Goal: Find specific page/section: Find specific page/section

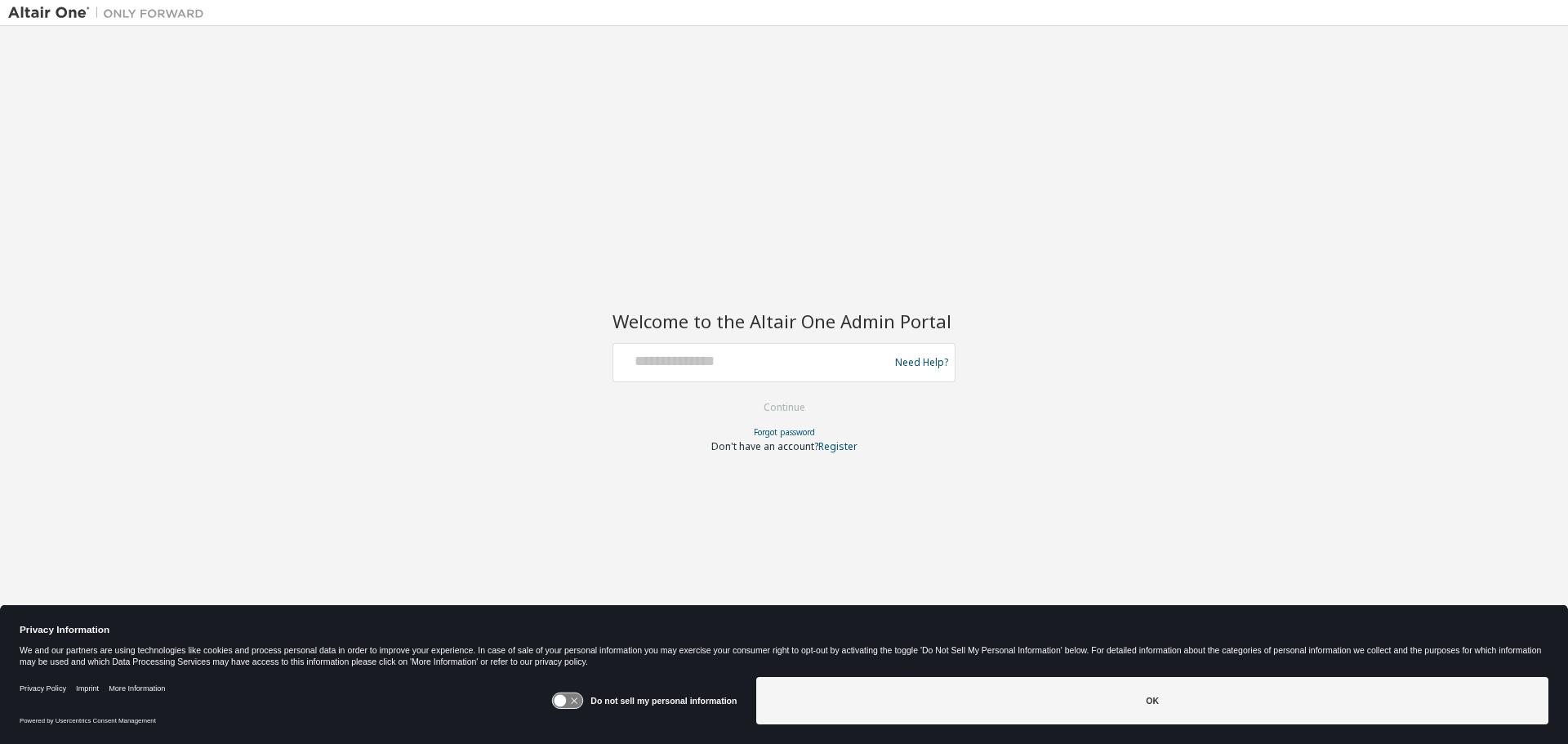
click at [752, 372] on div at bounding box center [753, 363] width 267 height 31
click at [684, 358] on input "text" at bounding box center [753, 359] width 267 height 23
type input "**********"
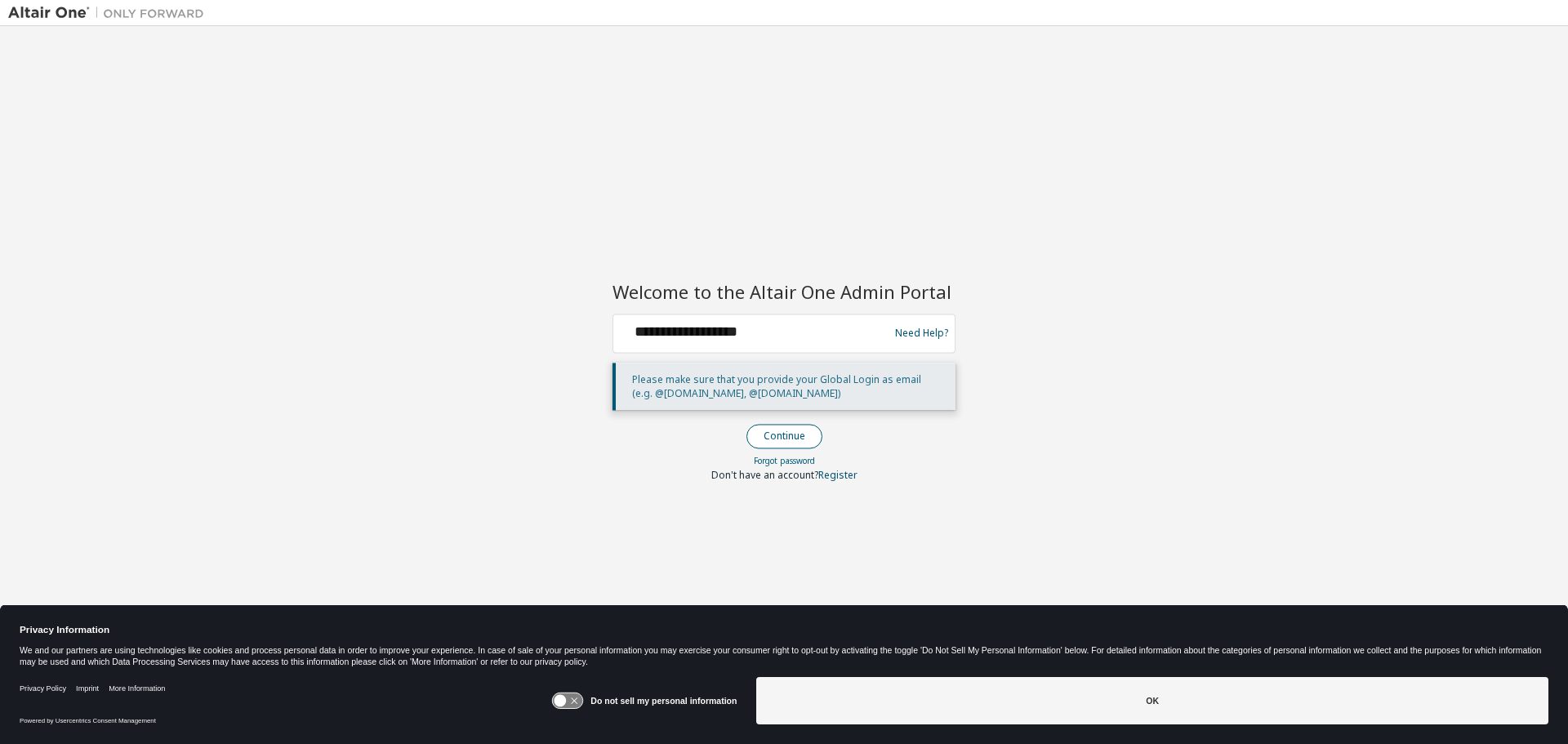
click at [774, 441] on button "Continue" at bounding box center [784, 436] width 76 height 24
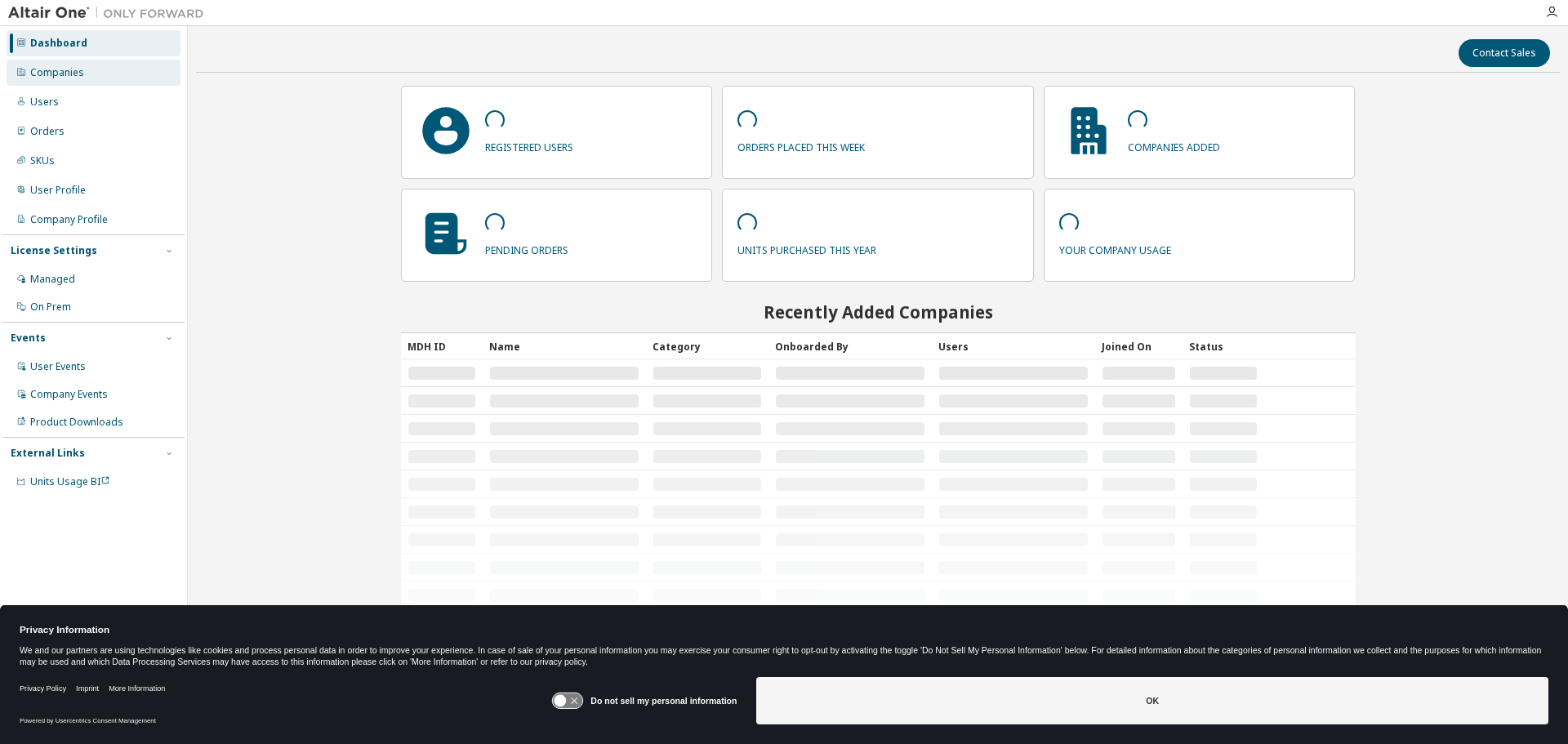
click at [69, 75] on div "Companies" at bounding box center [56, 72] width 54 height 13
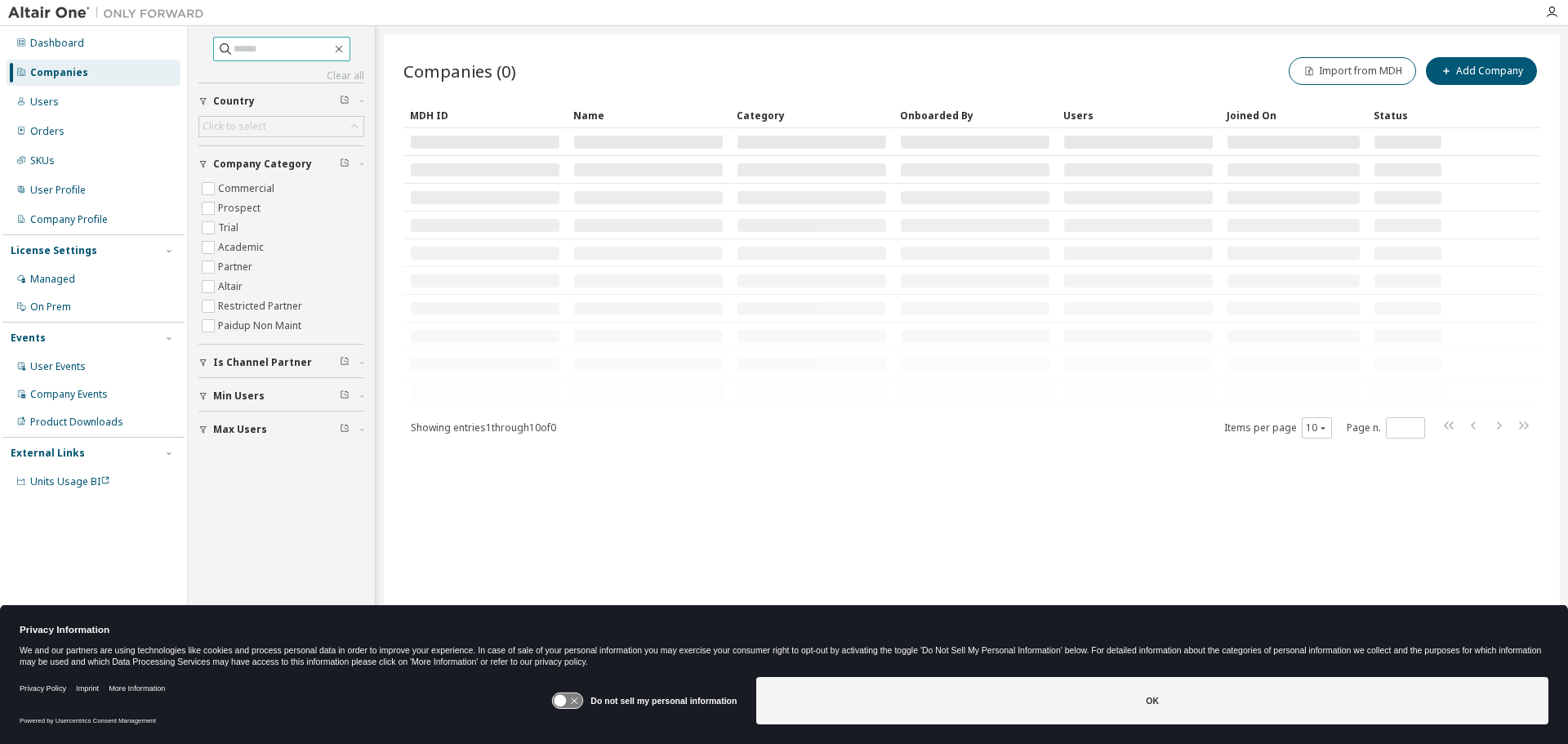
click at [280, 52] on input "text" at bounding box center [283, 48] width 98 height 16
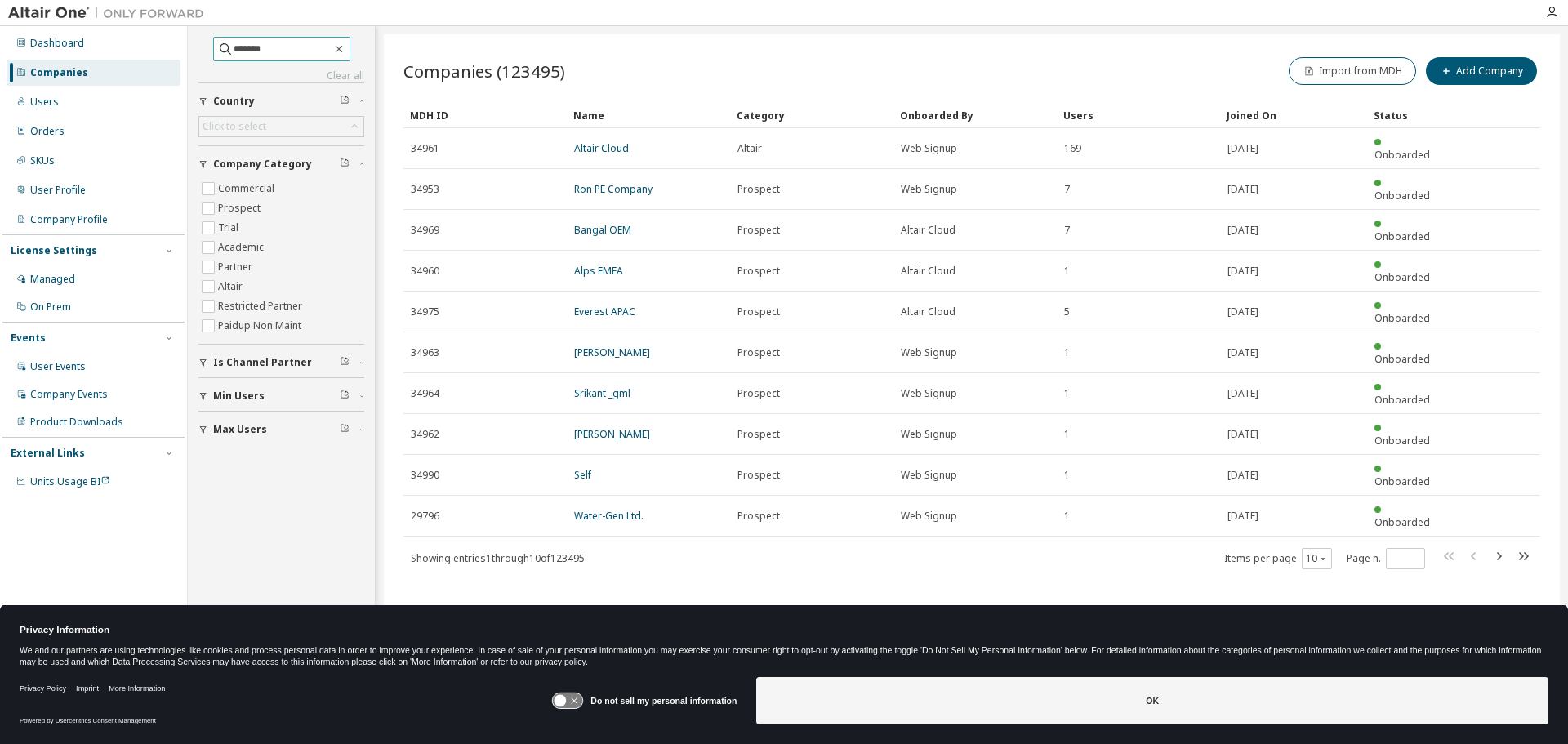
type input "*******"
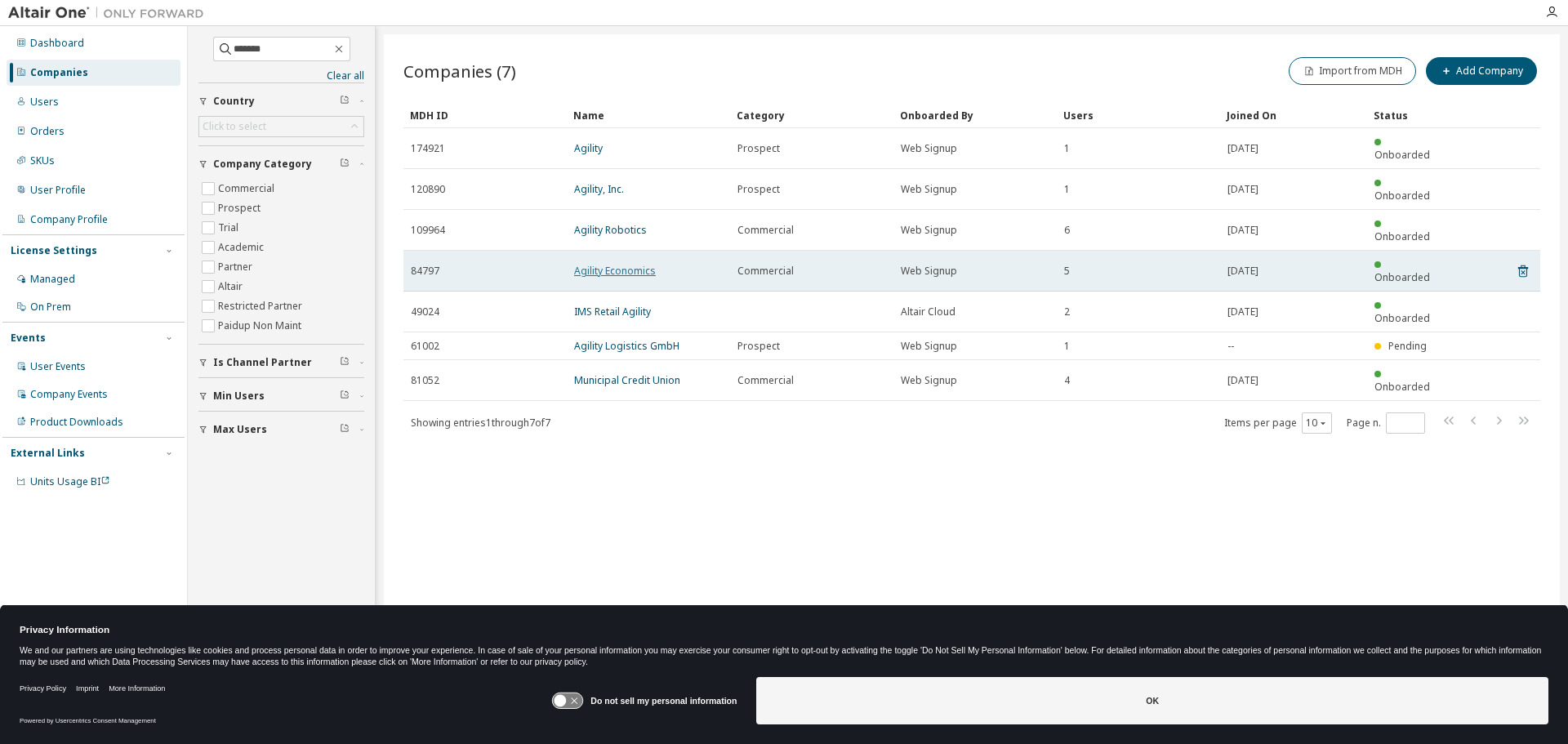
click at [592, 264] on link "Agility Economics" at bounding box center [614, 271] width 82 height 14
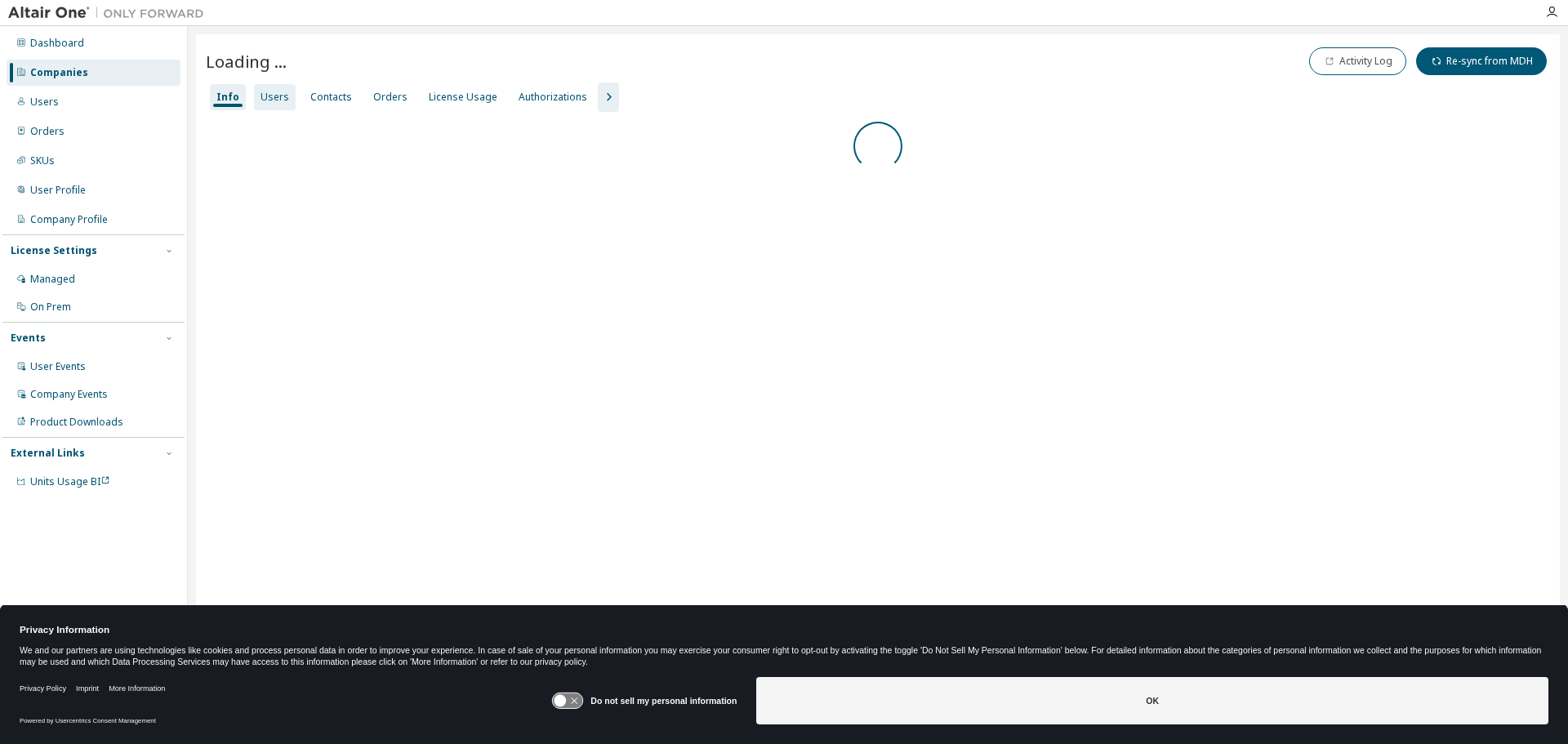
click at [262, 97] on div "Users" at bounding box center [274, 98] width 28 height 13
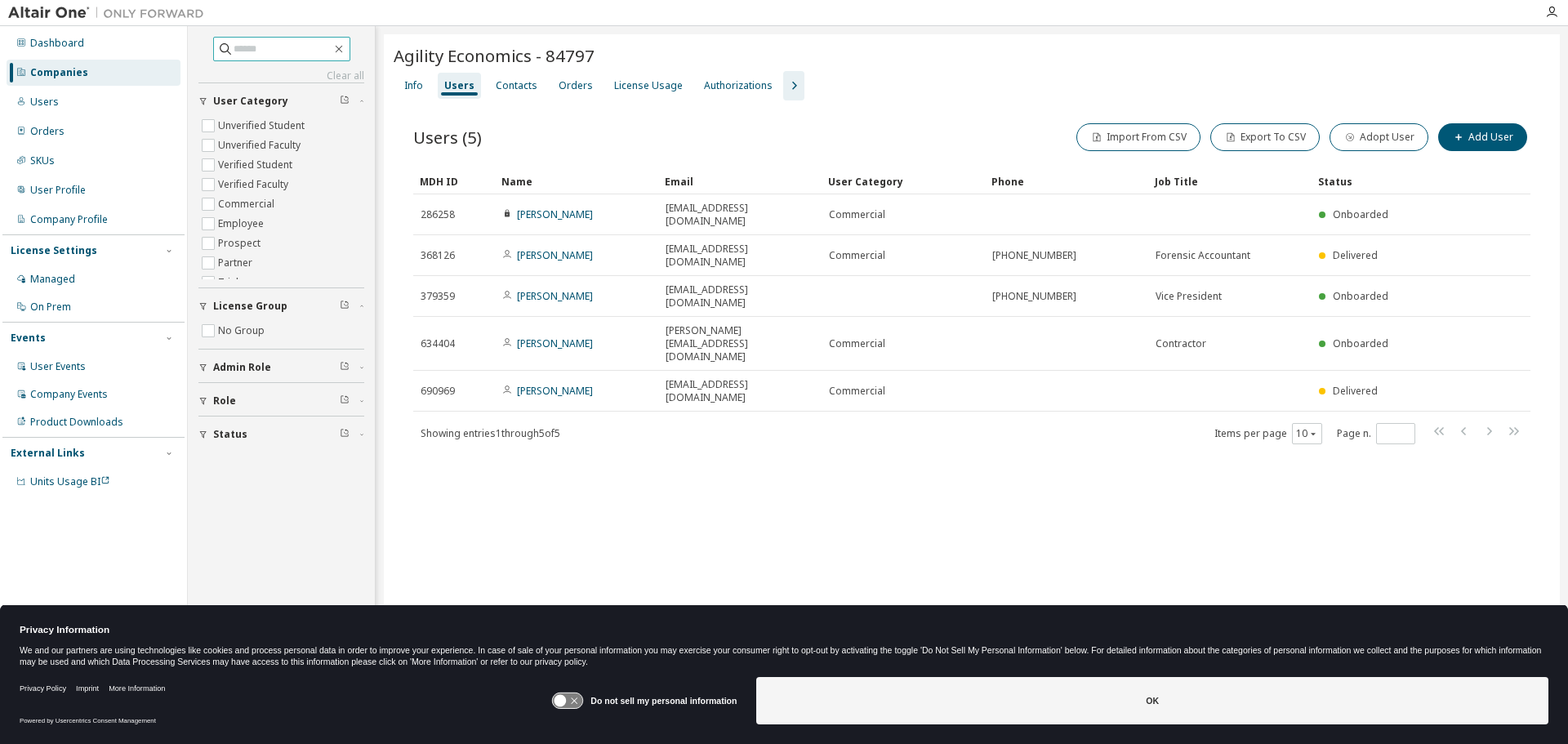
click at [279, 54] on input "text" at bounding box center [283, 48] width 98 height 16
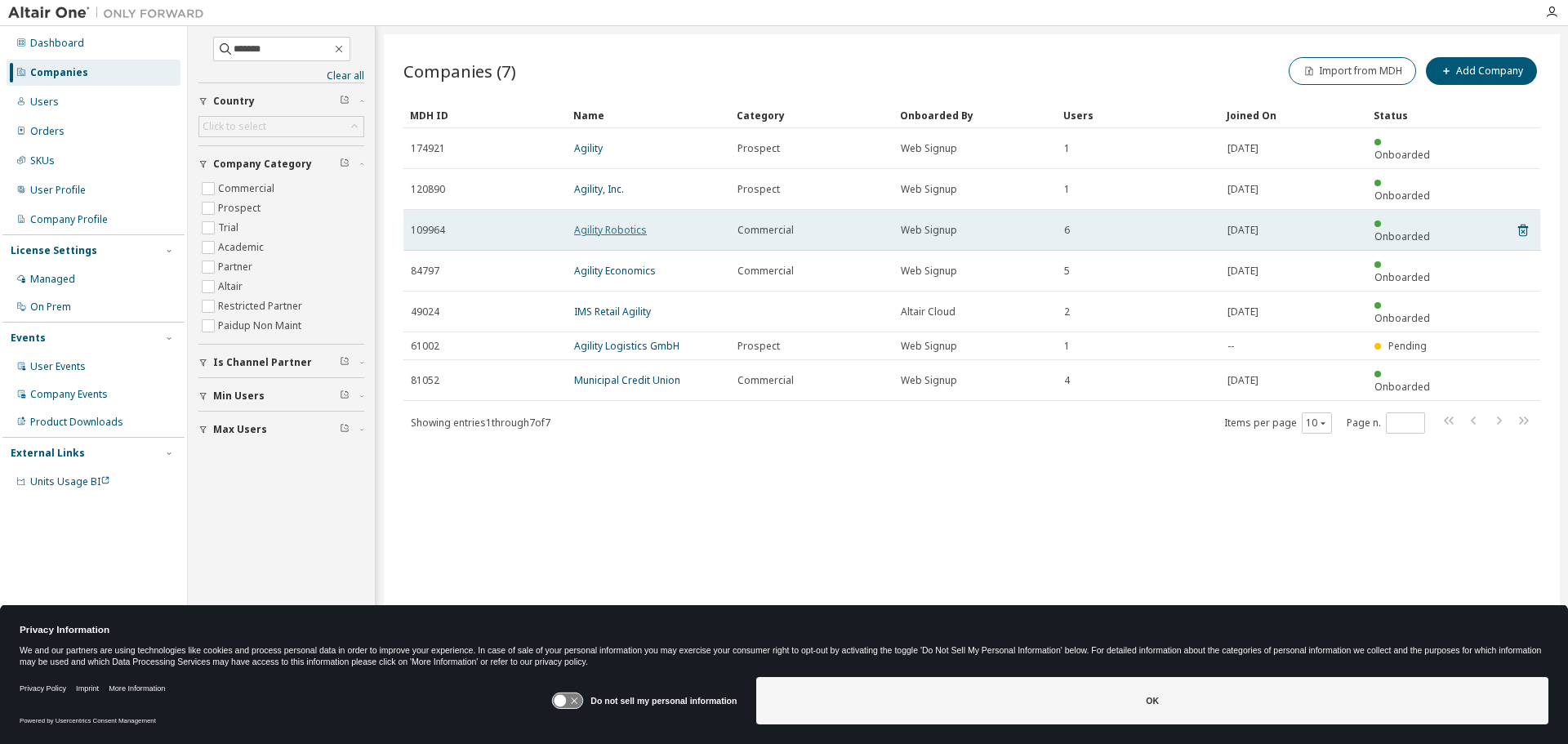
click at [616, 223] on link "Agility Robotics" at bounding box center [609, 229] width 72 height 14
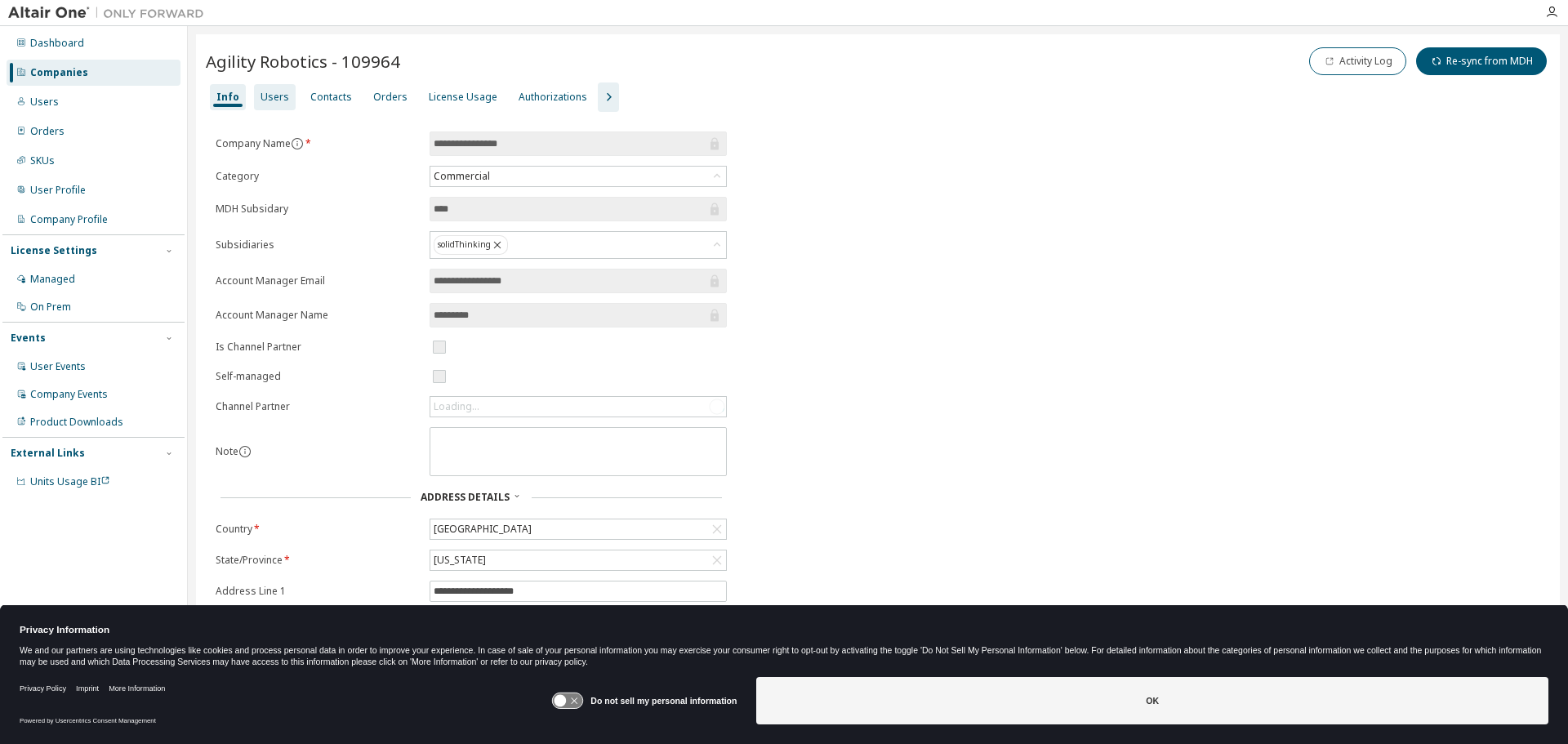
click at [285, 97] on div "Users" at bounding box center [274, 98] width 41 height 26
